Goal: Browse casually

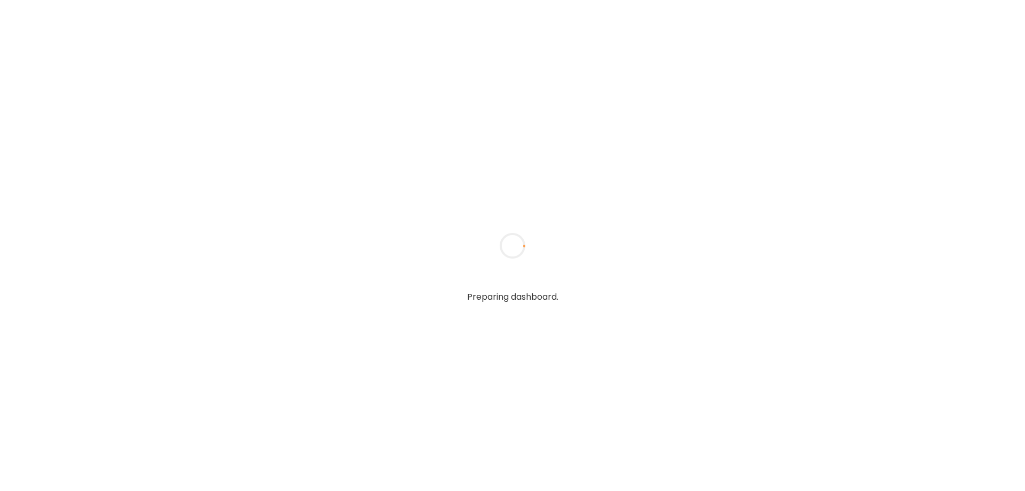
type textarea "**********"
type input "****"
type input "**********"
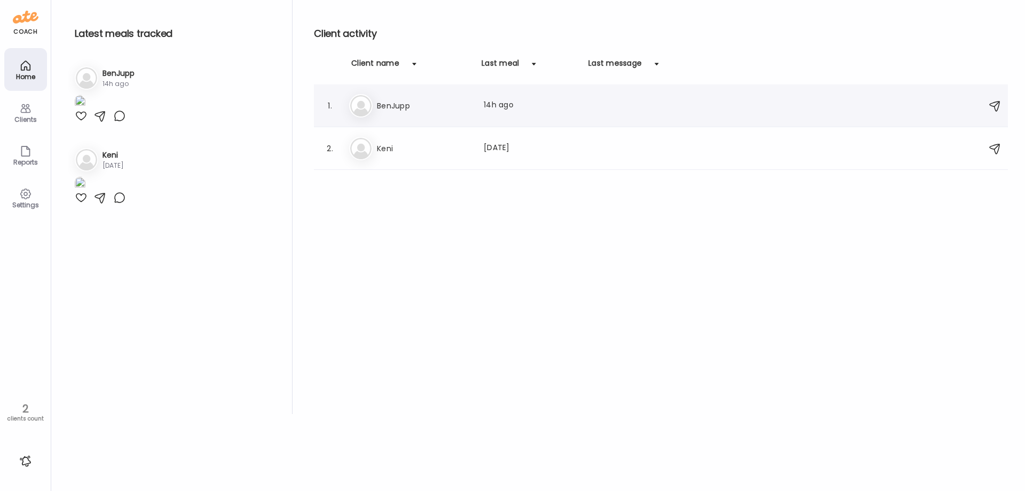
type input "**********"
click at [405, 108] on h3 "BenJupp" at bounding box center [424, 105] width 94 height 13
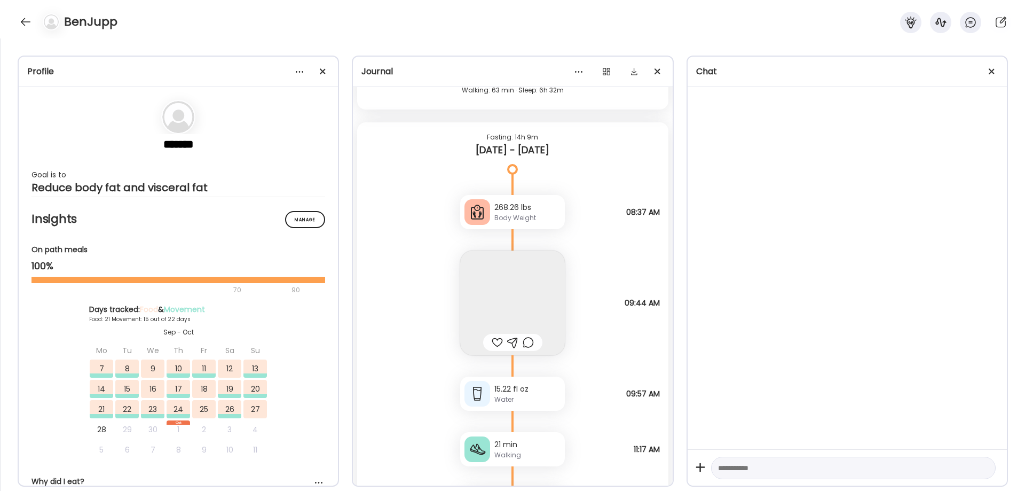
scroll to position [33920, 0]
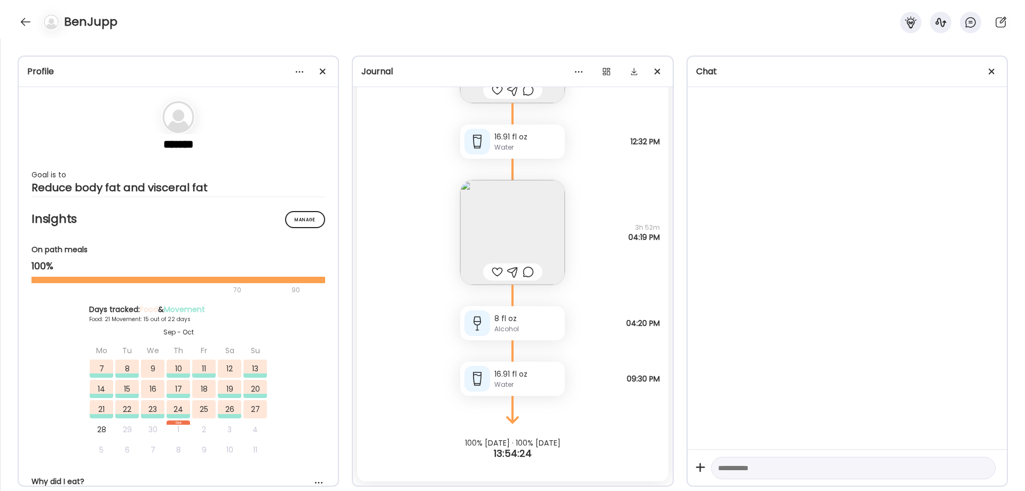
click at [523, 223] on img at bounding box center [512, 232] width 105 height 105
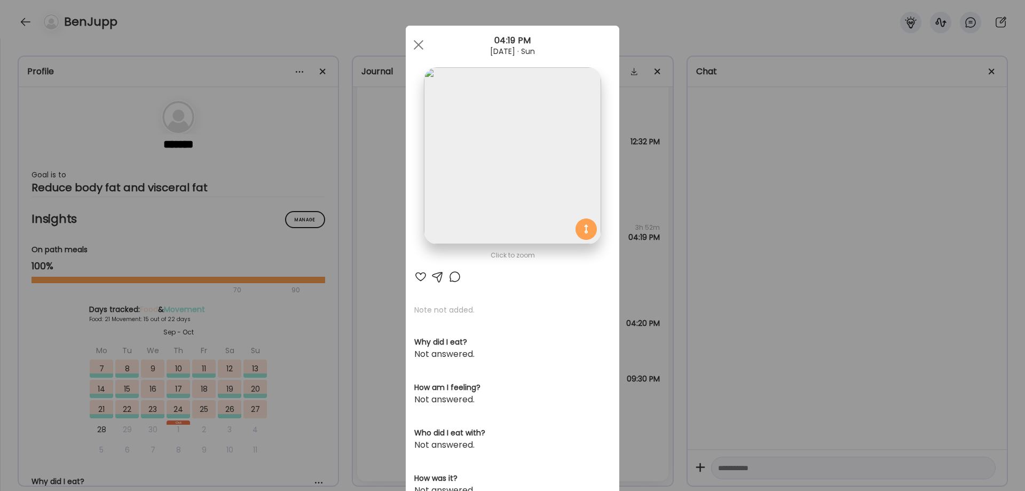
click at [511, 178] on img at bounding box center [512, 155] width 177 height 177
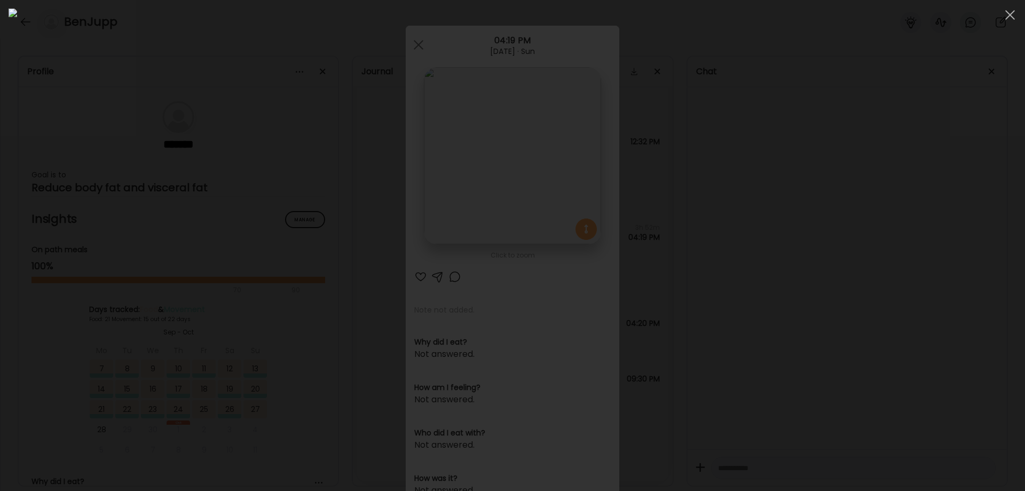
click at [852, 254] on div at bounding box center [513, 246] width 1008 height 474
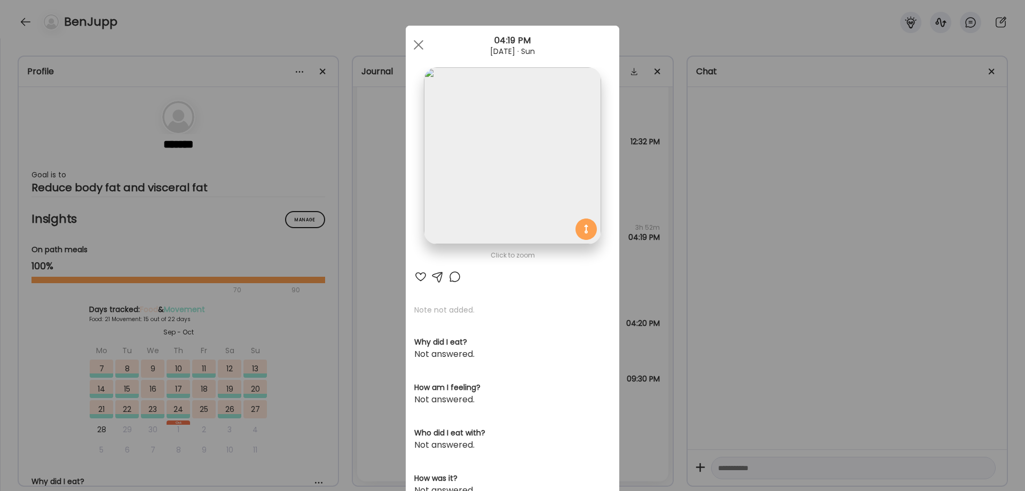
click at [852, 254] on div "Ate Coach Dashboard Wahoo! It’s official Take a moment to set up your Coach Pro…" at bounding box center [512, 245] width 1025 height 491
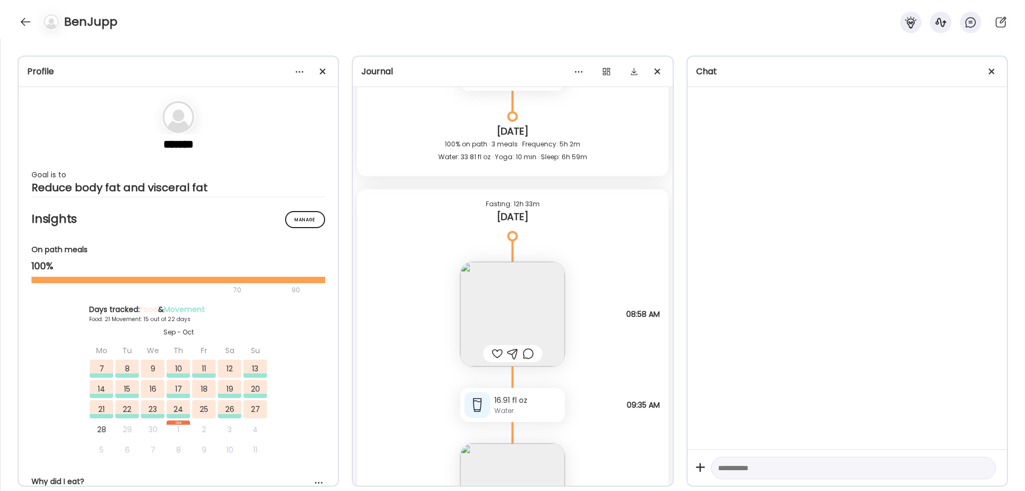
scroll to position [33742, 0]
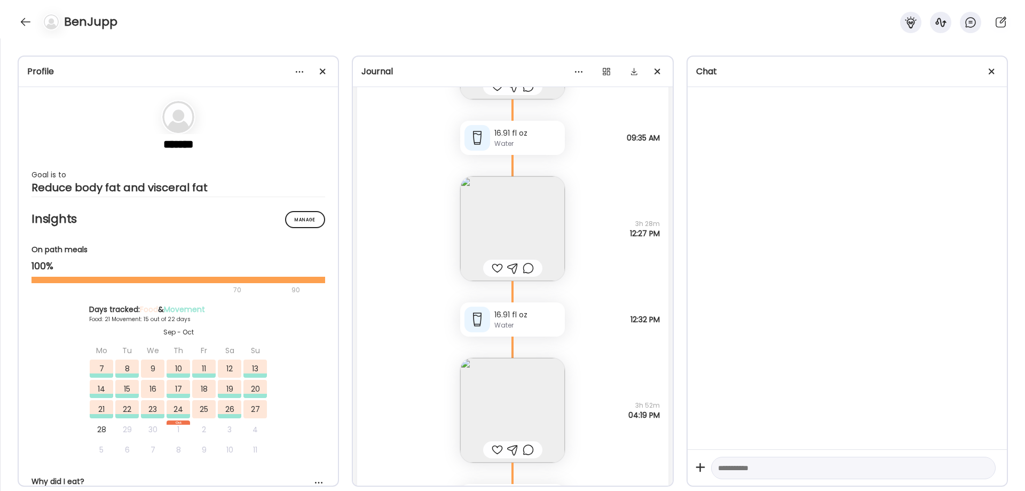
click at [529, 229] on img at bounding box center [512, 228] width 105 height 105
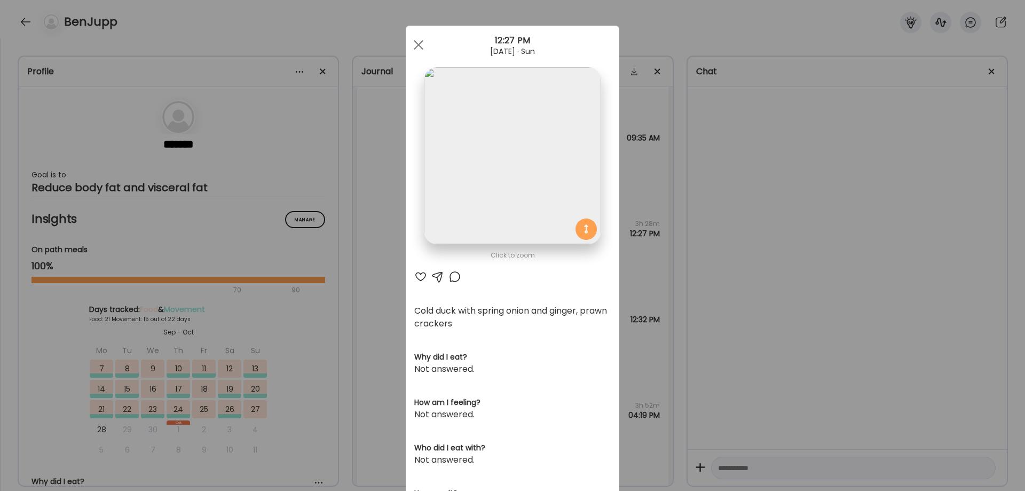
drag, startPoint x: 529, startPoint y: 229, endPoint x: 785, endPoint y: 257, distance: 257.9
click at [785, 257] on div "Ate Coach Dashboard Wahoo! It’s official Take a moment to set up your Coach Pro…" at bounding box center [512, 245] width 1025 height 491
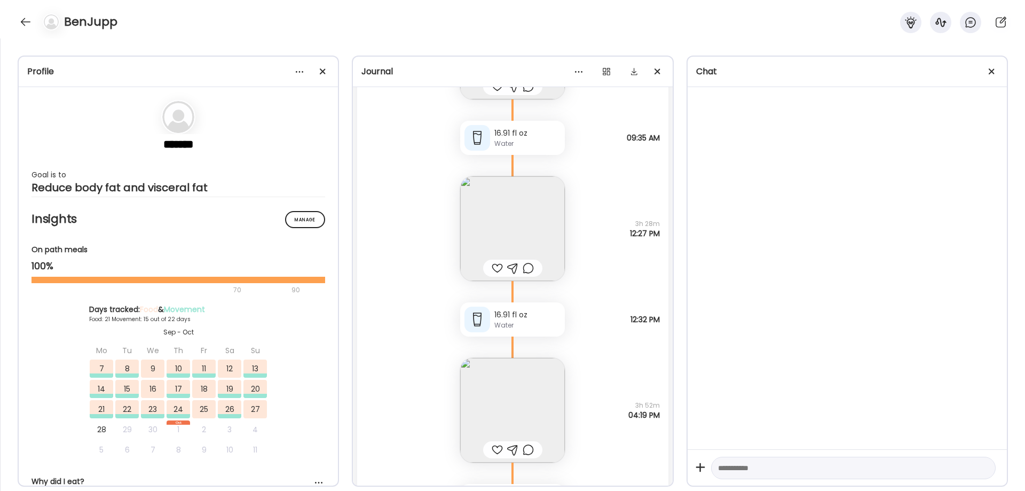
click at [526, 232] on img at bounding box center [512, 228] width 105 height 105
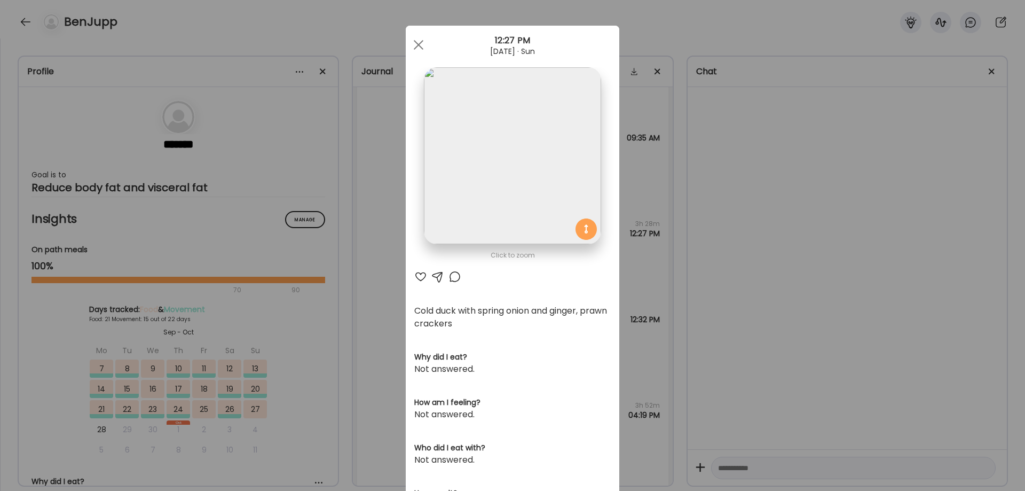
click at [697, 257] on div "Ate Coach Dashboard Wahoo! It’s official Take a moment to set up your Coach Pro…" at bounding box center [512, 245] width 1025 height 491
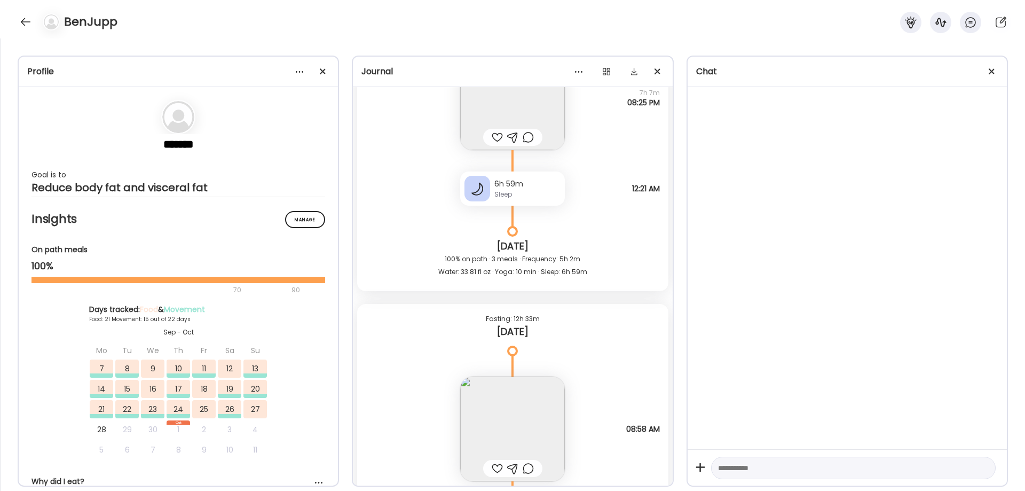
scroll to position [33386, 0]
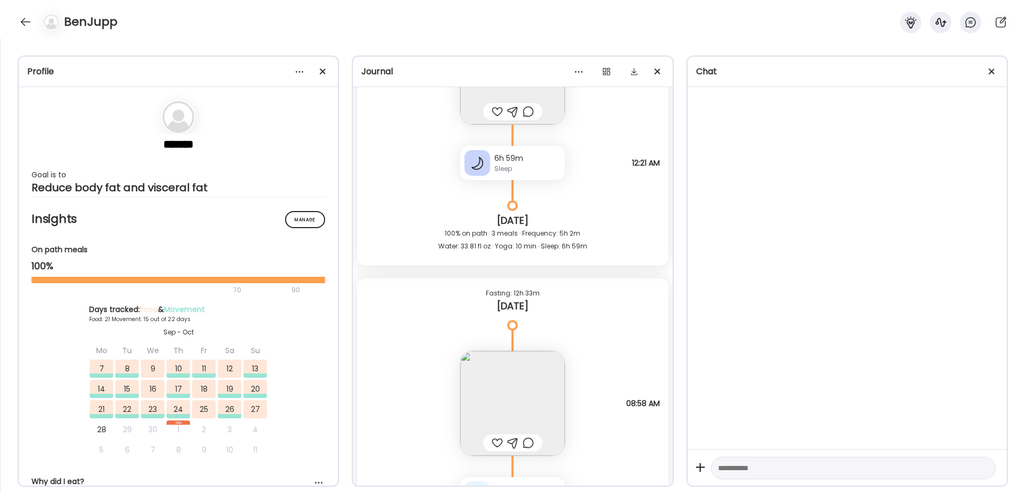
click at [529, 406] on img at bounding box center [512, 403] width 105 height 105
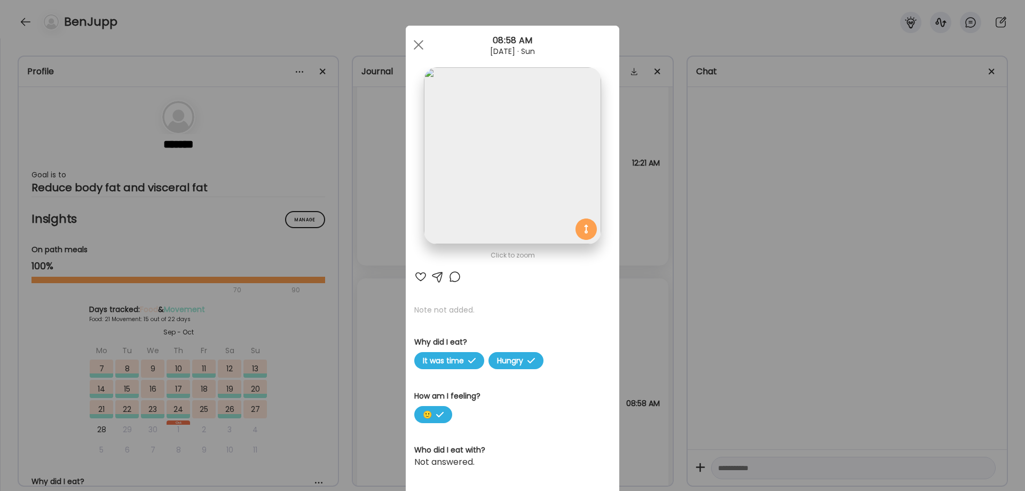
click at [543, 195] on img at bounding box center [512, 155] width 177 height 177
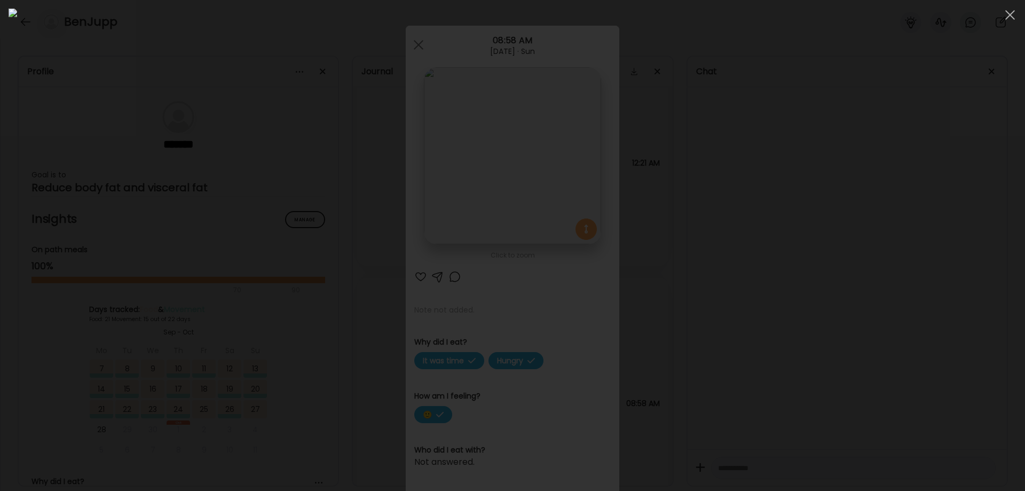
click at [881, 320] on div at bounding box center [513, 246] width 1008 height 474
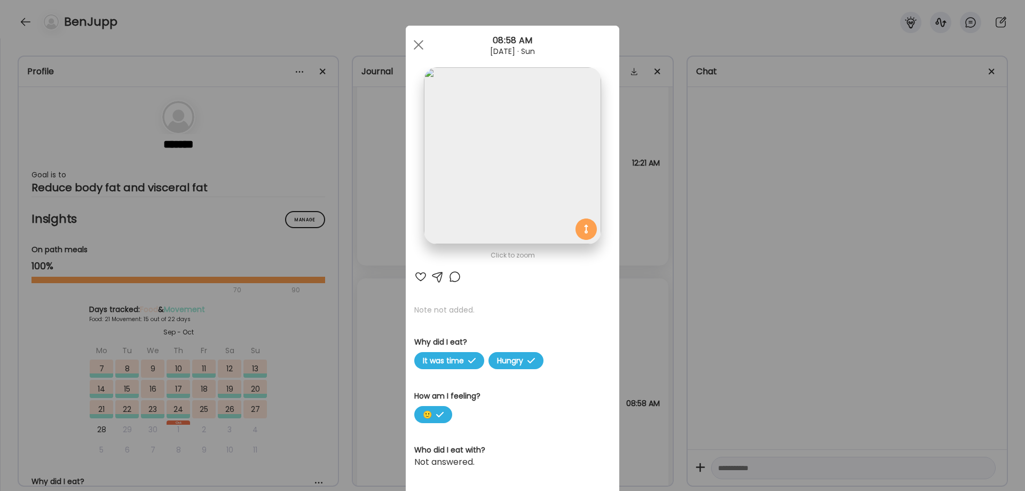
drag, startPoint x: 878, startPoint y: 321, endPoint x: 871, endPoint y: 320, distance: 7.6
click at [878, 321] on div "Ate Coach Dashboard Wahoo! It’s official Take a moment to set up your Coach Pro…" at bounding box center [512, 245] width 1025 height 491
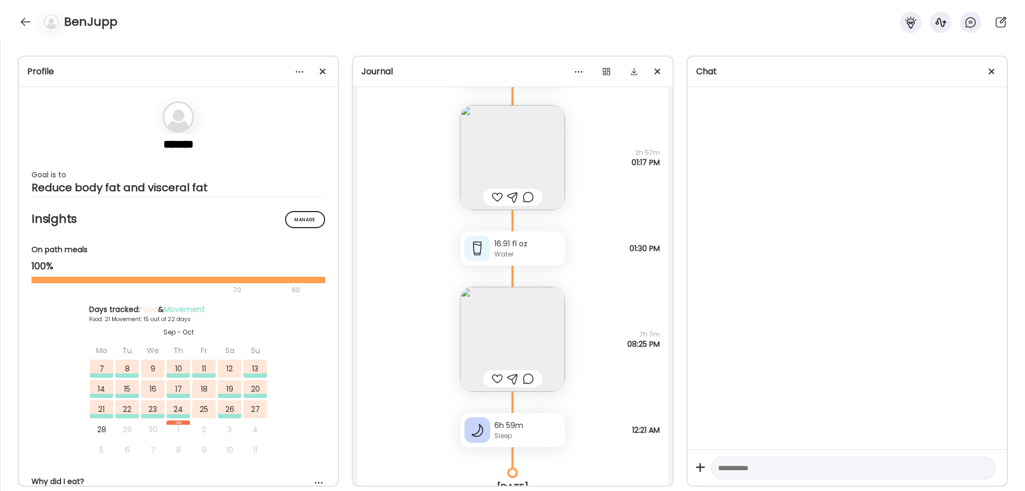
scroll to position [33030, 0]
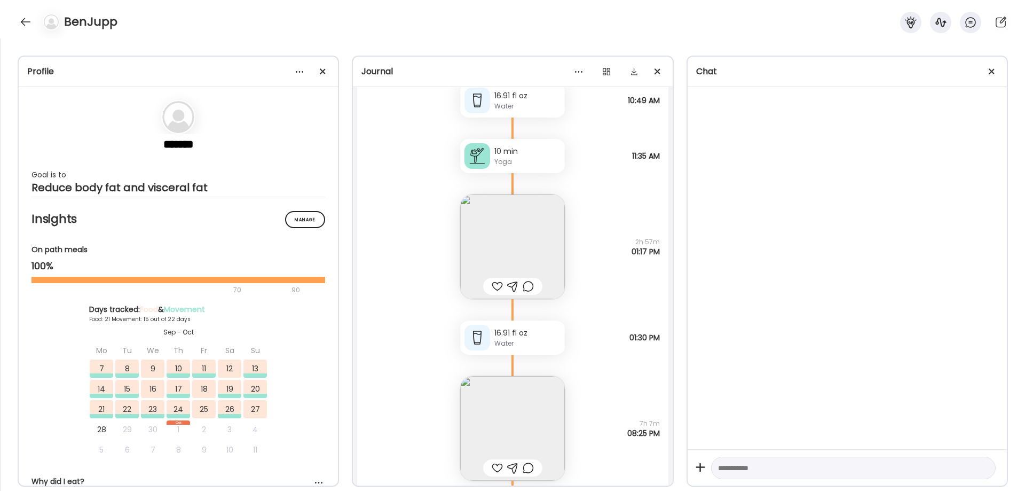
click at [502, 220] on img at bounding box center [512, 246] width 105 height 105
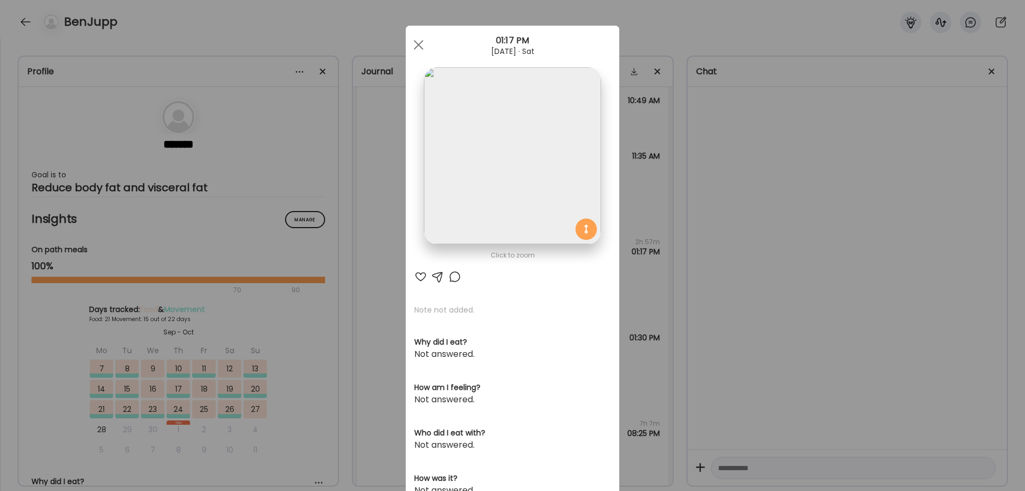
click at [503, 177] on img at bounding box center [512, 155] width 177 height 177
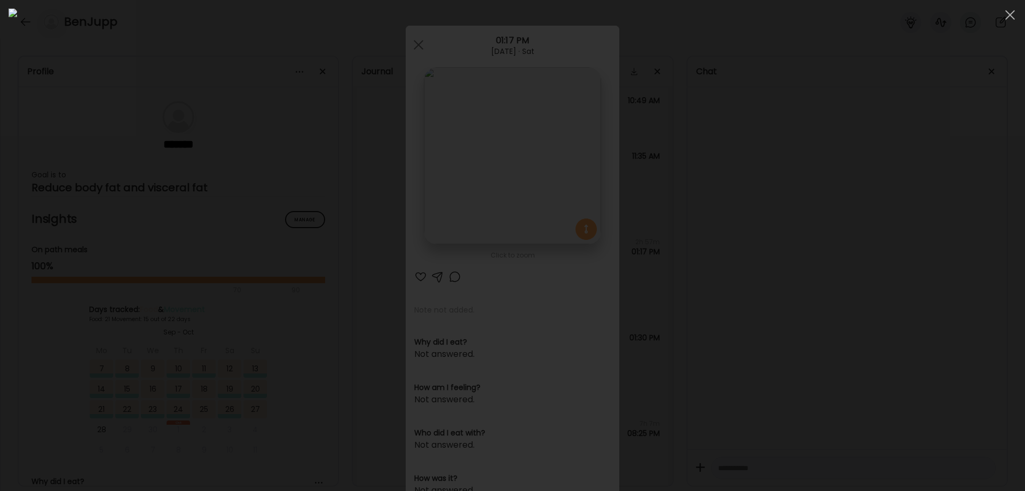
click at [874, 256] on div at bounding box center [513, 246] width 1008 height 474
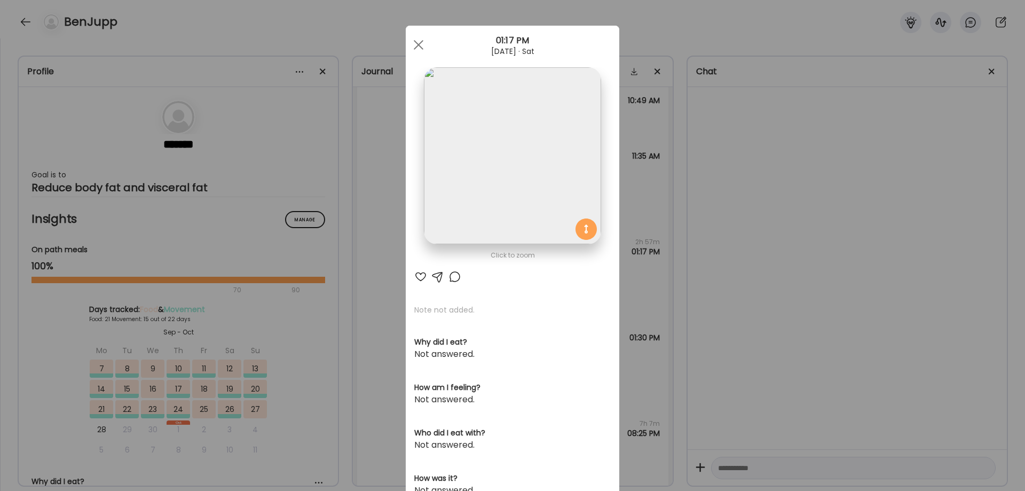
click at [874, 256] on div "Ate Coach Dashboard Wahoo! It’s official Take a moment to set up your Coach Pro…" at bounding box center [512, 245] width 1025 height 491
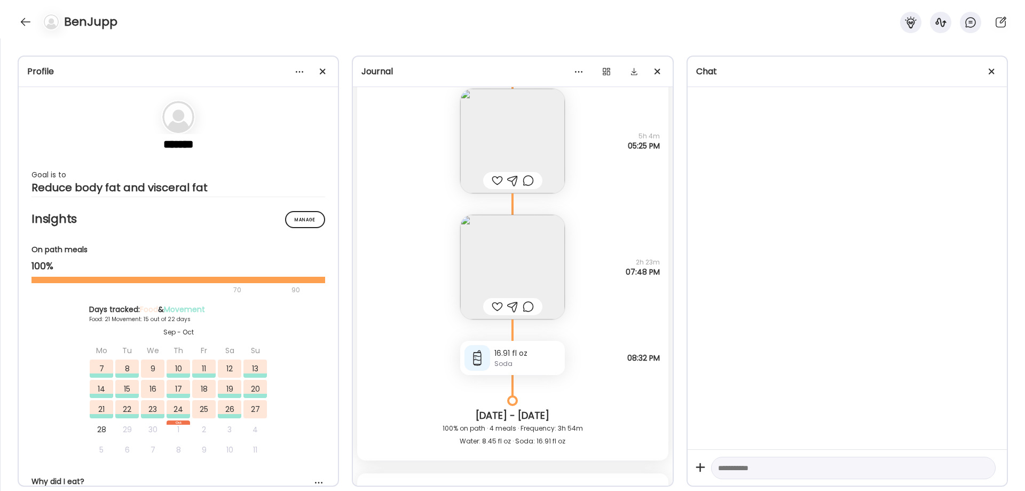
scroll to position [32407, 0]
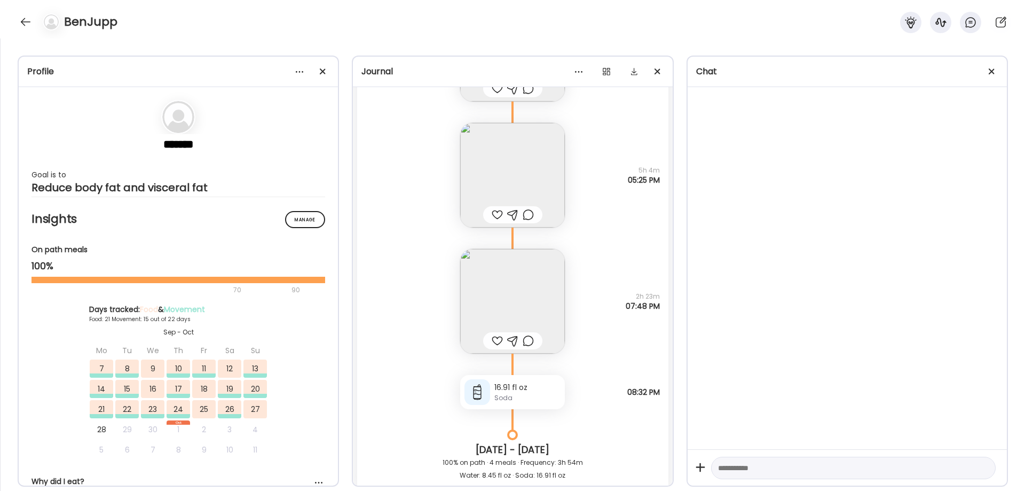
click at [515, 321] on img at bounding box center [512, 301] width 105 height 105
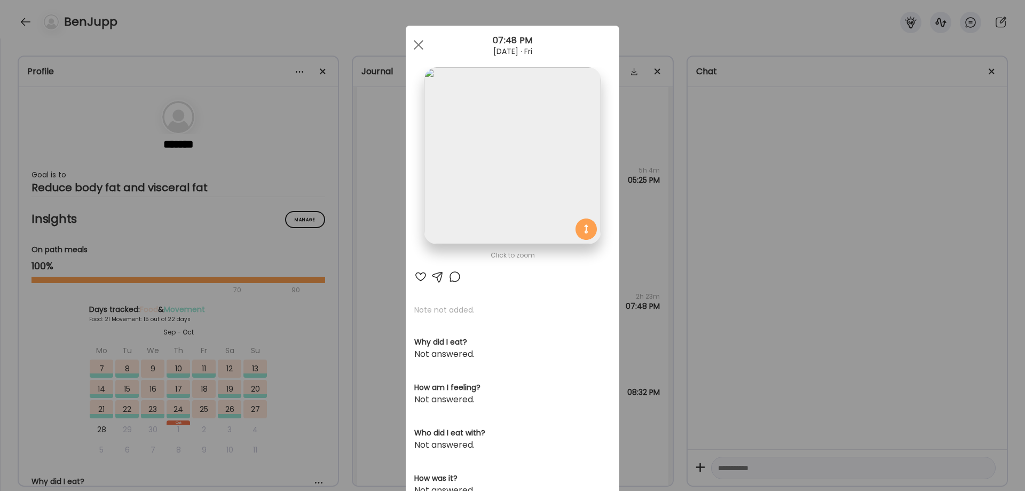
click at [493, 190] on img at bounding box center [512, 155] width 177 height 177
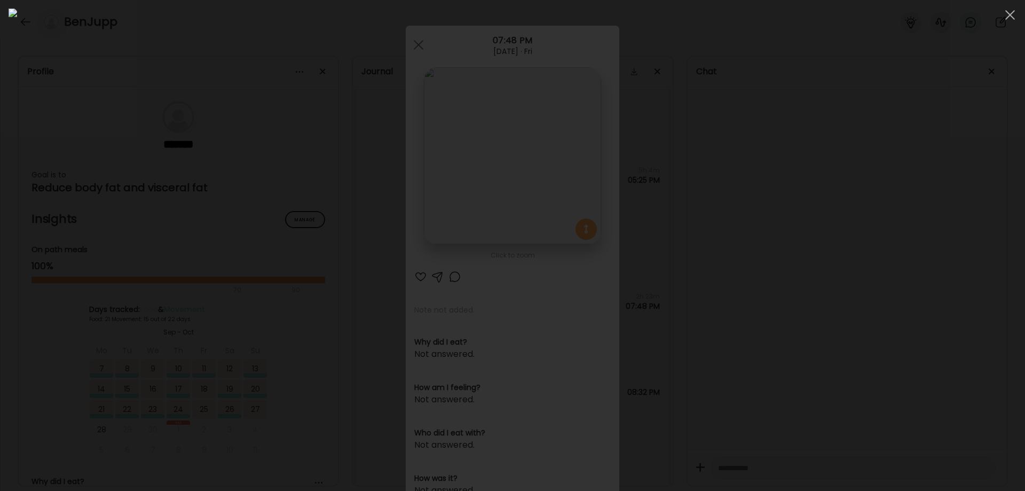
click at [805, 368] on div at bounding box center [513, 246] width 1008 height 474
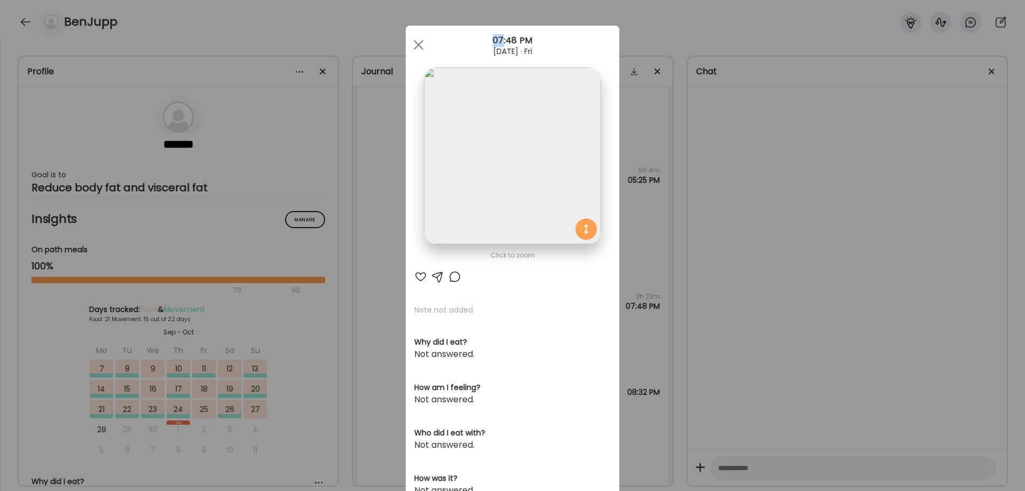
click at [805, 368] on div "Ate Coach Dashboard Wahoo! It’s official Take a moment to set up your Coach Pro…" at bounding box center [512, 245] width 1025 height 491
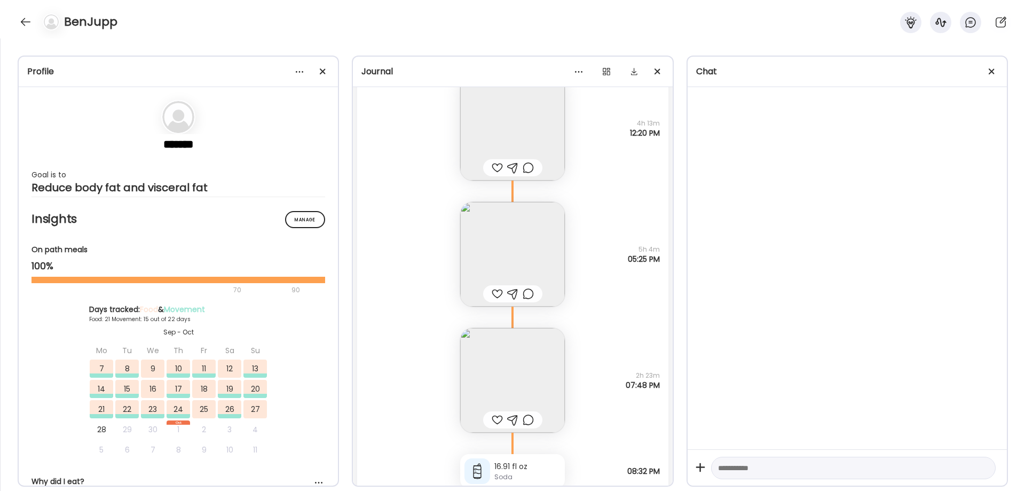
scroll to position [32229, 0]
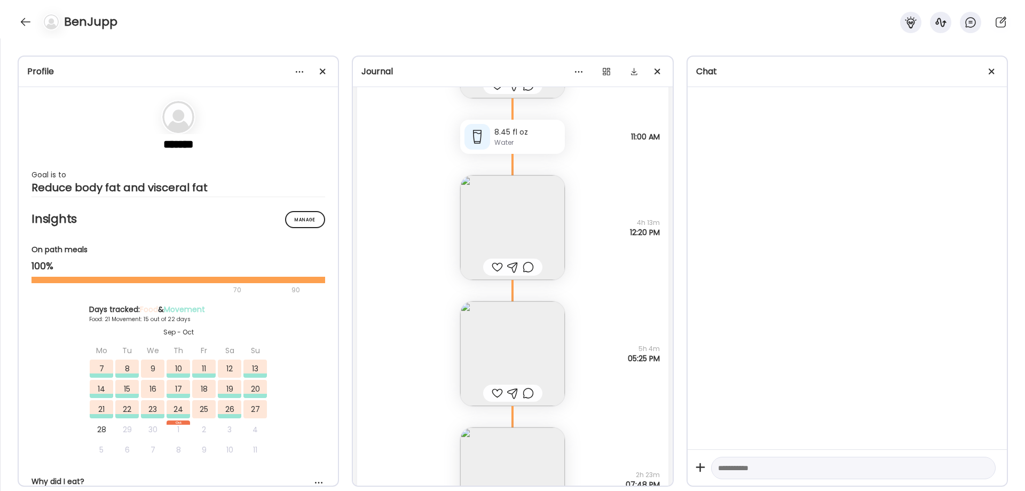
click at [508, 337] on img at bounding box center [512, 353] width 105 height 105
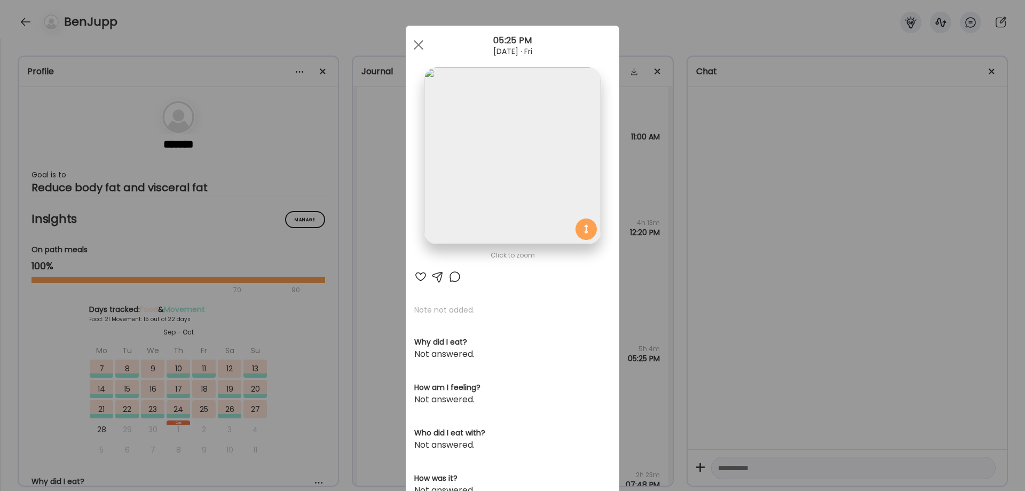
click at [438, 178] on img at bounding box center [512, 155] width 177 height 177
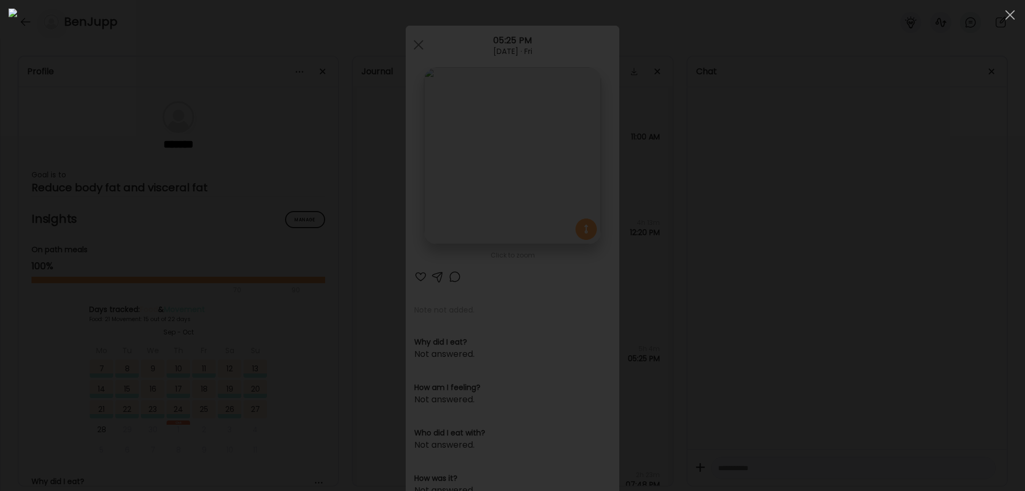
click at [862, 288] on div at bounding box center [513, 246] width 1008 height 474
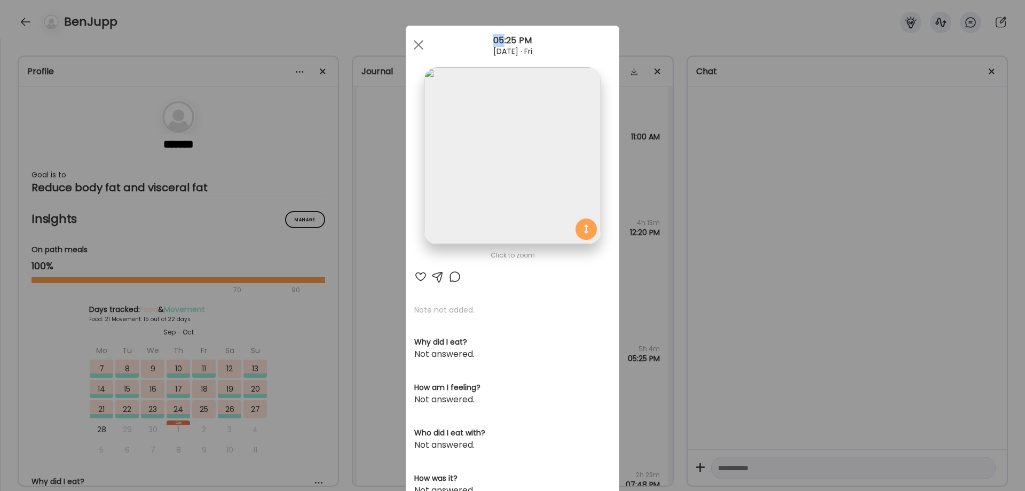
click at [862, 288] on div "Ate Coach Dashboard Wahoo! It’s official Take a moment to set up your Coach Pro…" at bounding box center [512, 245] width 1025 height 491
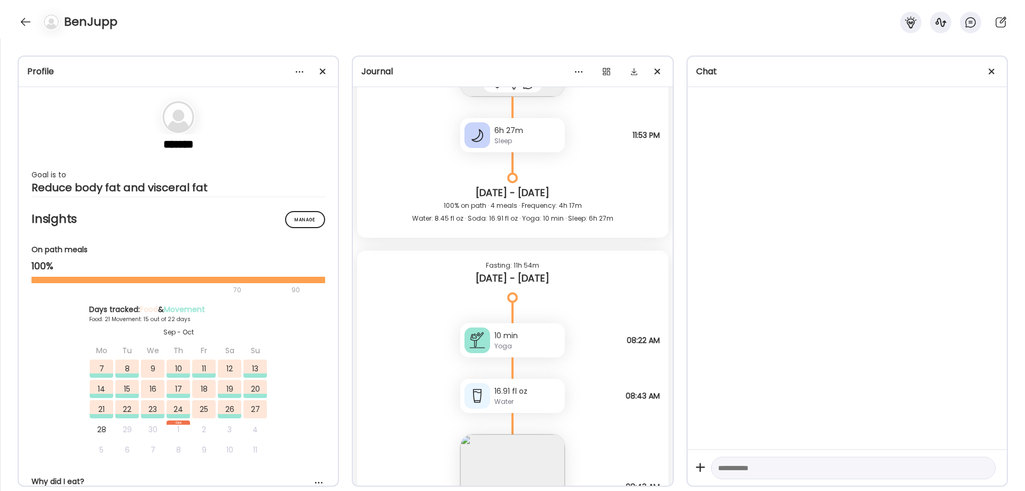
scroll to position [30627, 0]
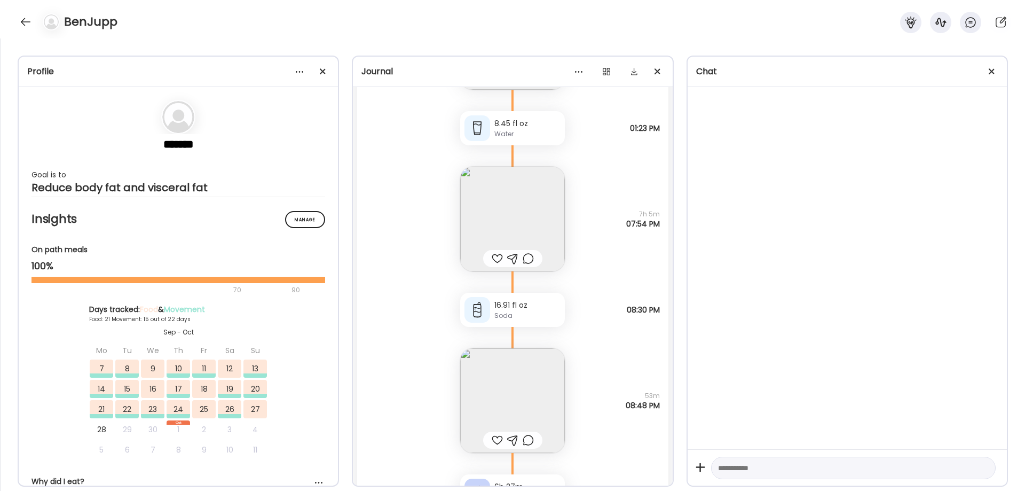
click at [502, 194] on img at bounding box center [512, 219] width 105 height 105
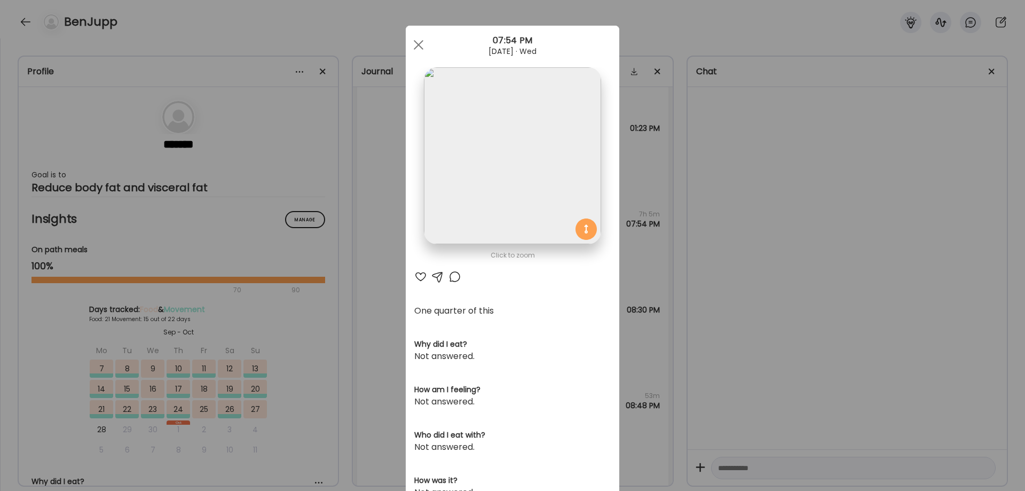
click at [513, 142] on img at bounding box center [512, 155] width 177 height 177
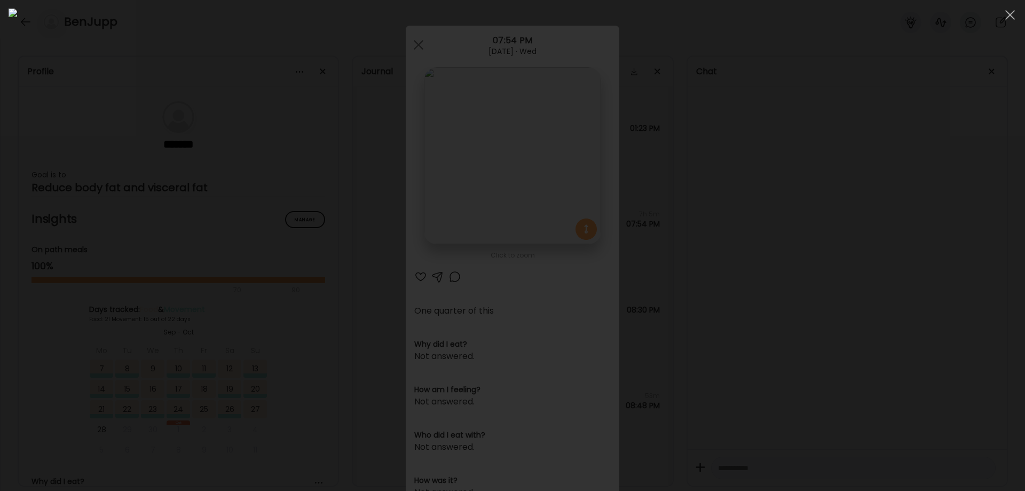
click at [891, 296] on div at bounding box center [513, 246] width 1008 height 474
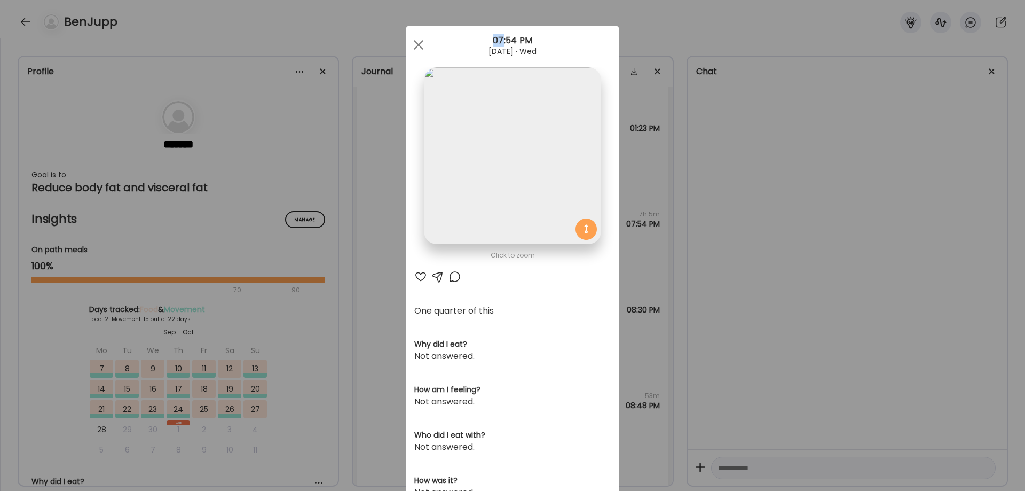
click at [891, 296] on div "Ate Coach Dashboard Wahoo! It’s official Take a moment to set up your Coach Pro…" at bounding box center [512, 245] width 1025 height 491
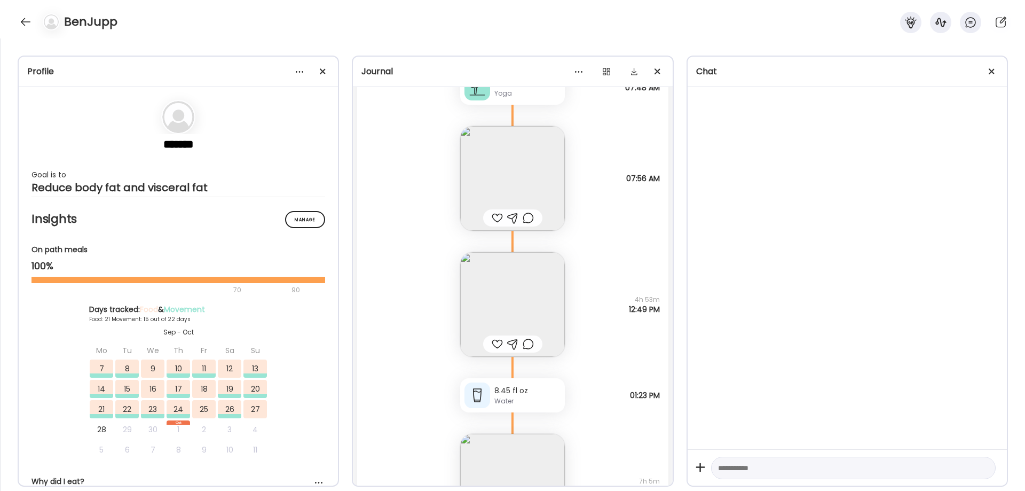
scroll to position [30271, 0]
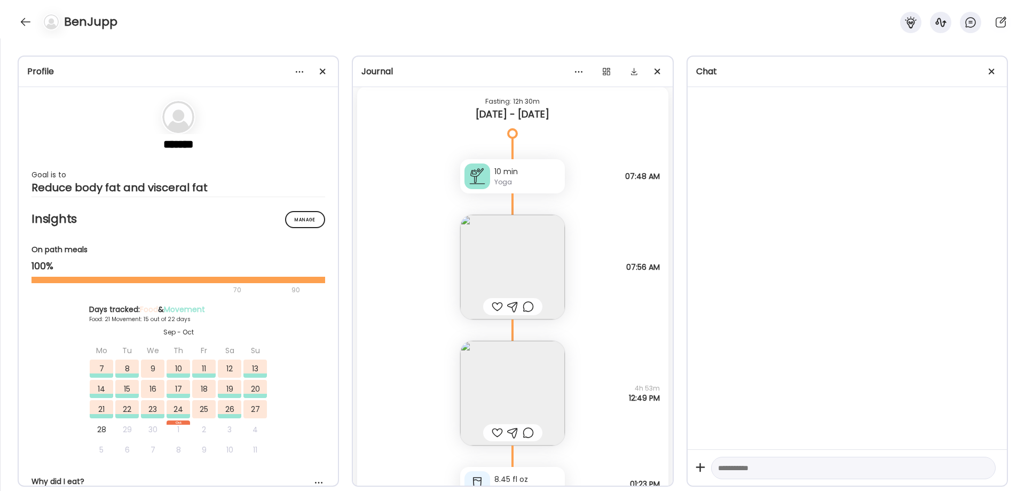
click at [520, 364] on img at bounding box center [512, 393] width 105 height 105
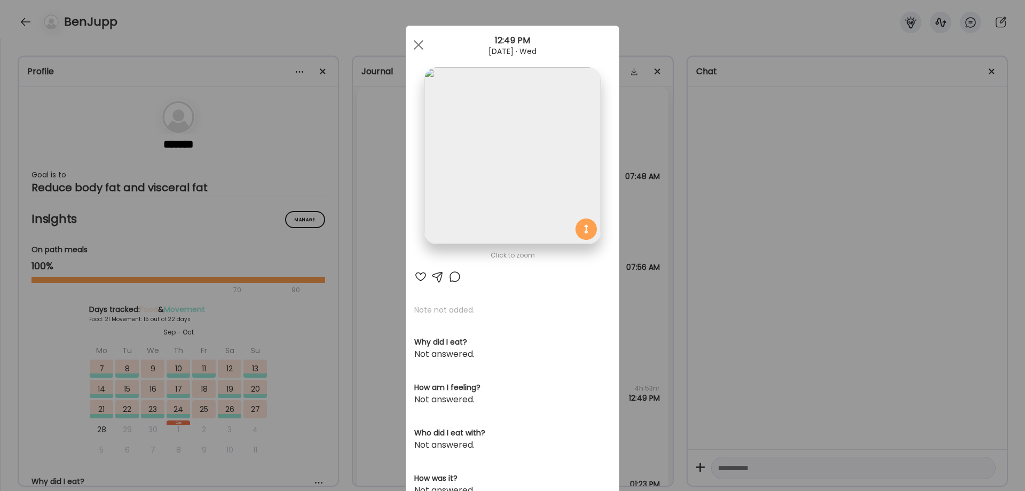
click at [533, 125] on img at bounding box center [512, 155] width 177 height 177
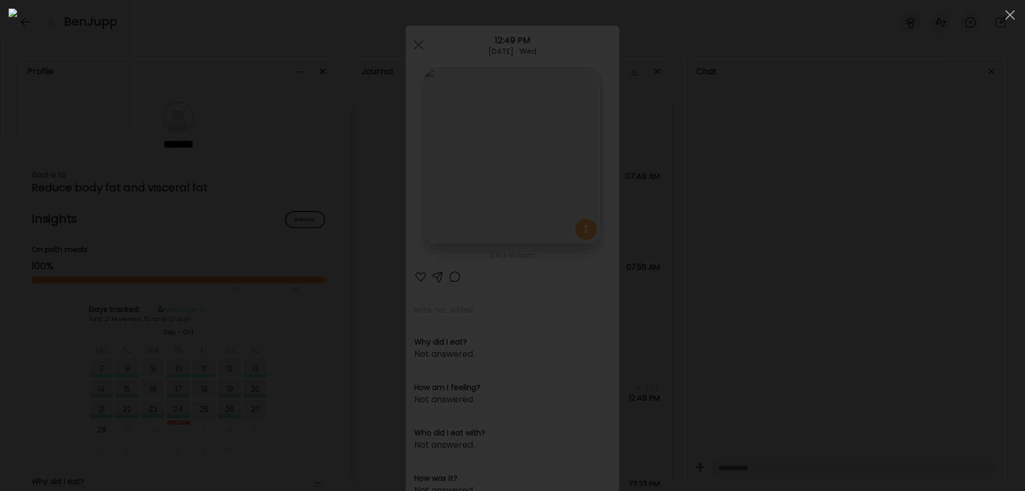
click at [834, 327] on div at bounding box center [513, 246] width 1008 height 474
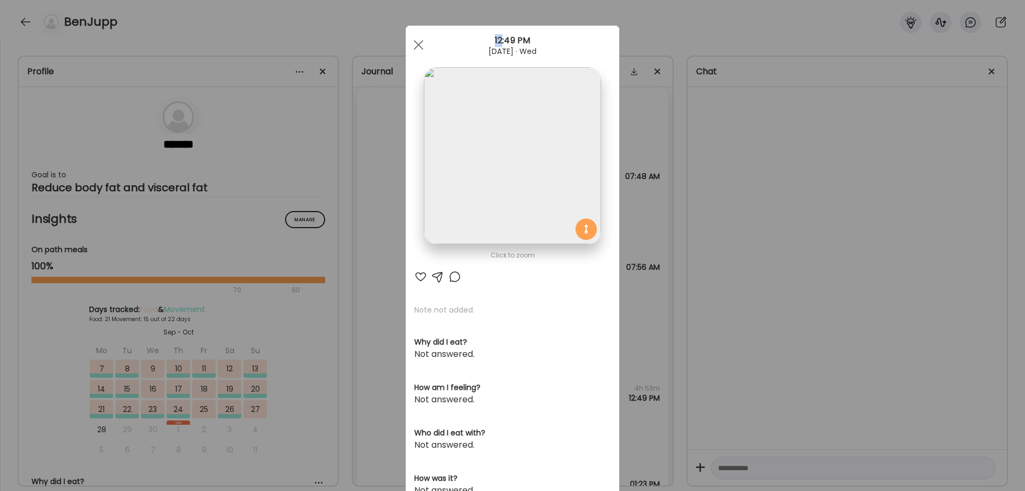
click at [834, 327] on div "Ate Coach Dashboard Wahoo! It’s official Take a moment to set up your Coach Pro…" at bounding box center [512, 245] width 1025 height 491
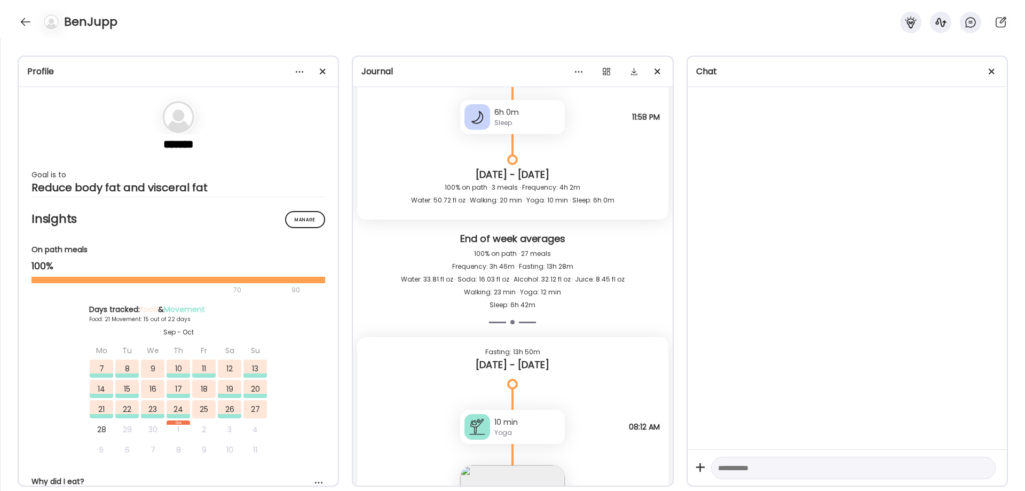
scroll to position [27868, 0]
